Goal: Transaction & Acquisition: Purchase product/service

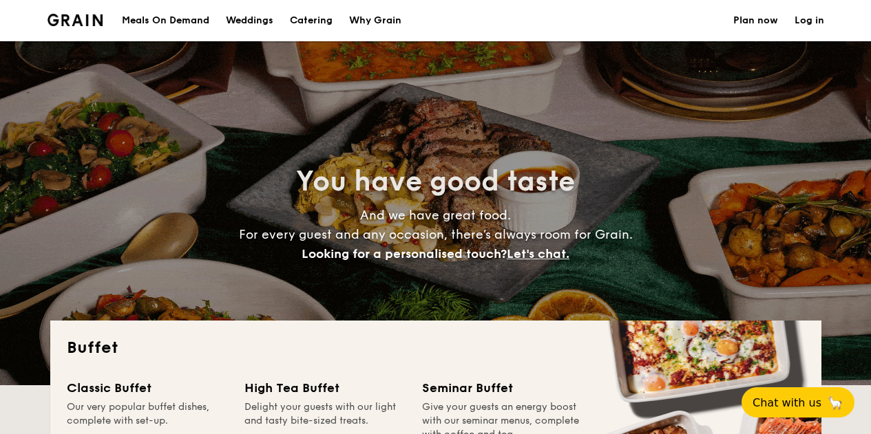
select select
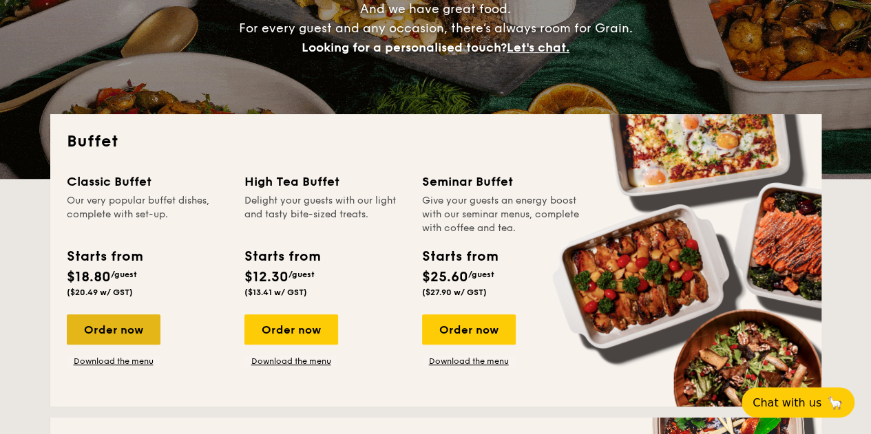
click at [103, 331] on div "Order now" at bounding box center [114, 330] width 94 height 30
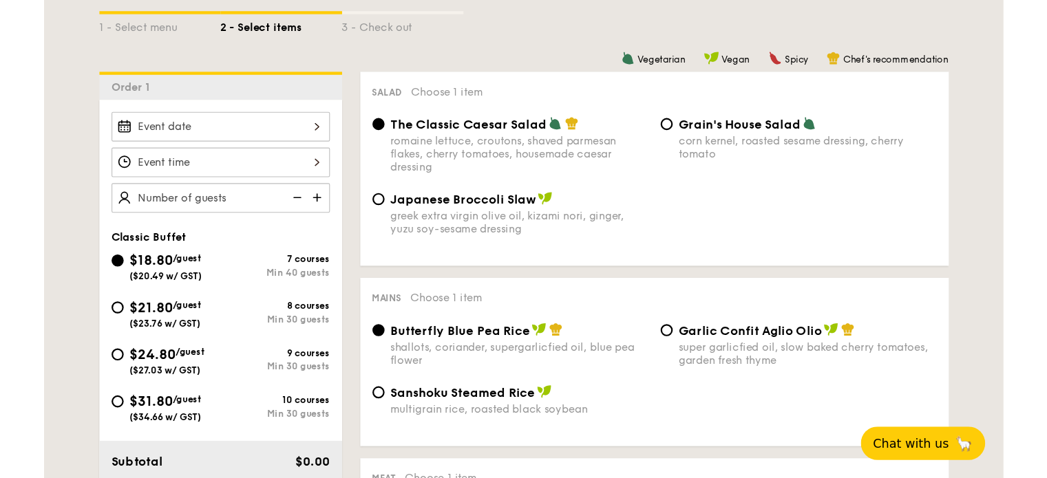
scroll to position [344, 0]
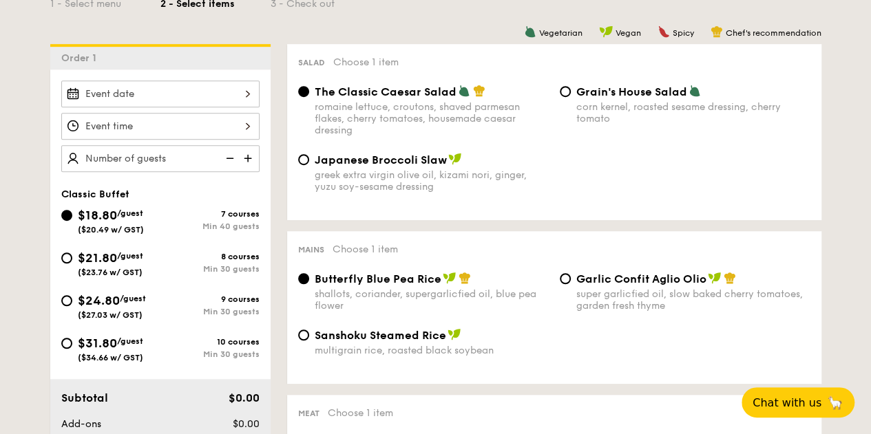
click at [73, 251] on div "$21.80 /guest ($23.76 w/ GST)" at bounding box center [110, 263] width 99 height 29
click at [72, 253] on input "$21.80 /guest ($23.76 w/ GST) 8 courses Min 30 guests" at bounding box center [66, 258] width 11 height 11
radio input "true"
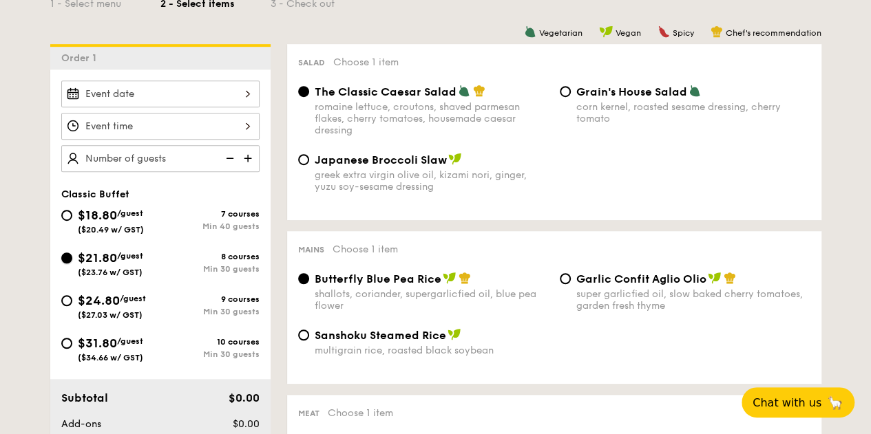
radio input "true"
